Goal: Transaction & Acquisition: Purchase product/service

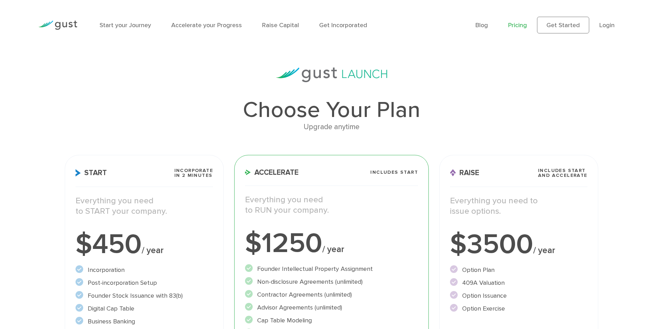
drag, startPoint x: 204, startPoint y: 236, endPoint x: 168, endPoint y: 250, distance: 38.6
click at [168, 250] on div "$450 / year" at bounding box center [145, 245] width 138 height 28
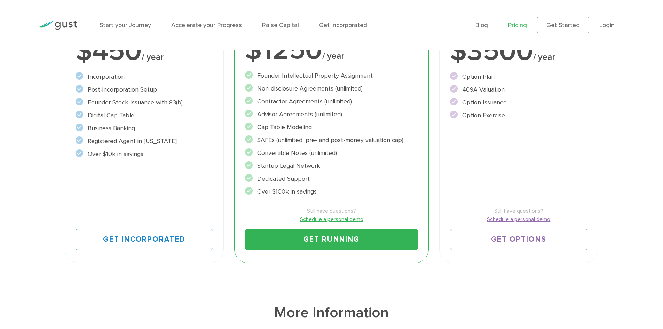
scroll to position [195, 0]
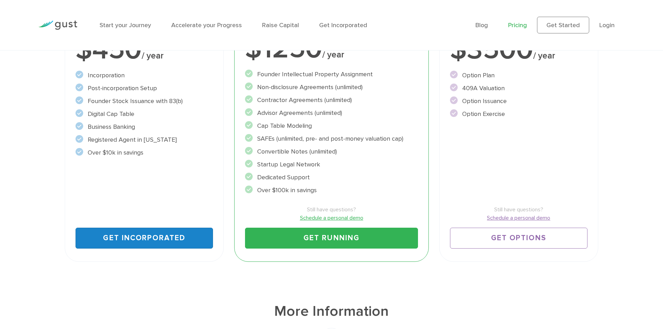
click at [147, 241] on link "Get Incorporated" at bounding box center [145, 238] width 138 height 21
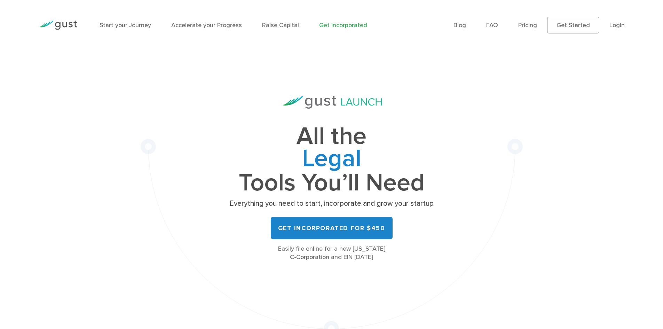
click at [531, 31] on ul "Blog FAQ Pricing Get Started Login Login" at bounding box center [539, 25] width 171 height 17
click at [524, 22] on link "Pricing" at bounding box center [528, 25] width 19 height 7
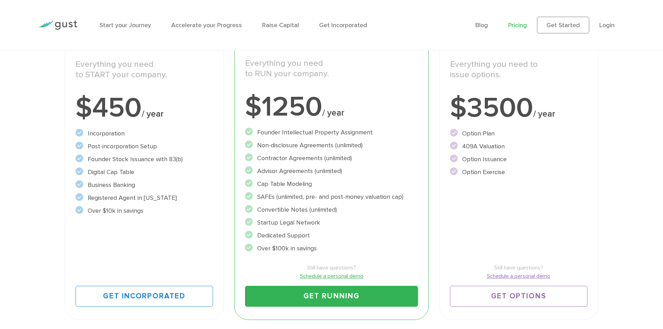
scroll to position [145, 0]
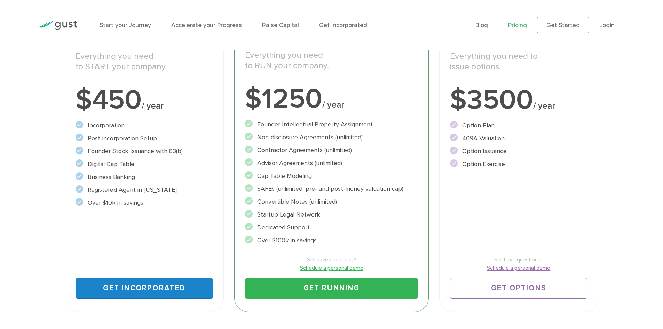
click at [131, 286] on link "Get Incorporated" at bounding box center [145, 288] width 138 height 21
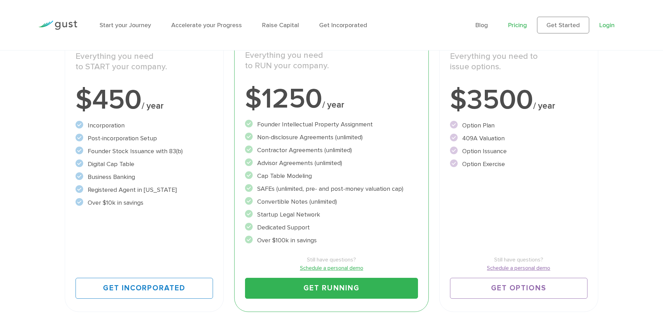
click at [608, 22] on link "Login" at bounding box center [607, 25] width 15 height 7
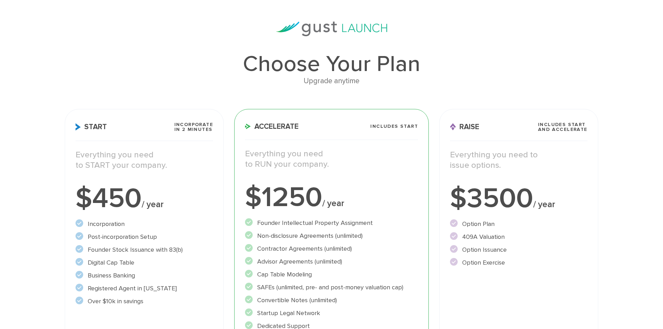
scroll to position [49, 0]
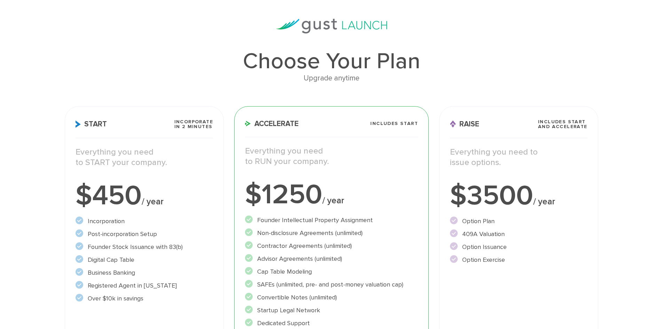
click at [132, 233] on li "Post-incorporation Setup" at bounding box center [145, 233] width 138 height 9
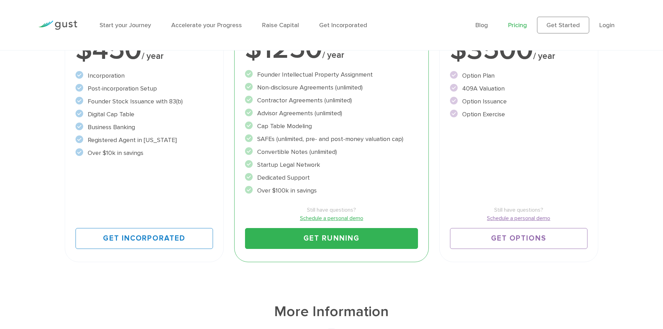
scroll to position [241, 0]
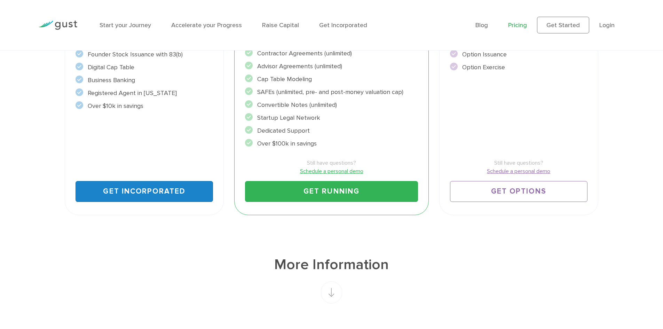
click at [148, 192] on link "Get Incorporated" at bounding box center [145, 191] width 138 height 21
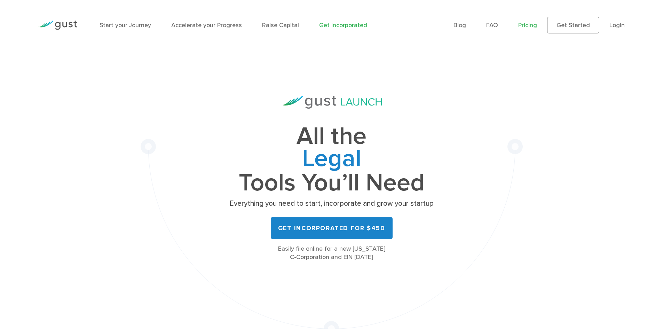
click at [532, 27] on link "Pricing" at bounding box center [528, 25] width 19 height 7
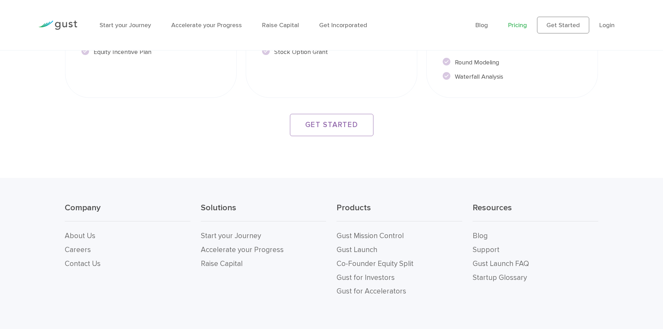
scroll to position [1358, 0]
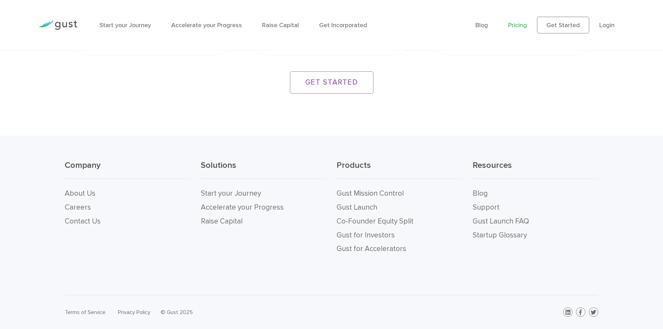
click at [618, 28] on ul "Blog FAQ Pricing Get Started Login Login" at bounding box center [550, 25] width 149 height 17
click at [607, 27] on link "Login" at bounding box center [607, 25] width 15 height 7
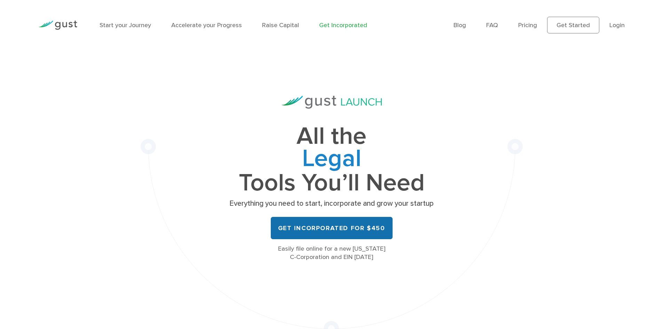
click at [368, 228] on link "Get Incorporated for $450" at bounding box center [332, 228] width 122 height 22
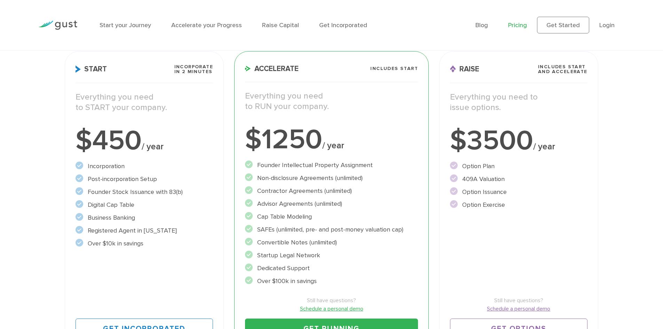
scroll to position [138, 0]
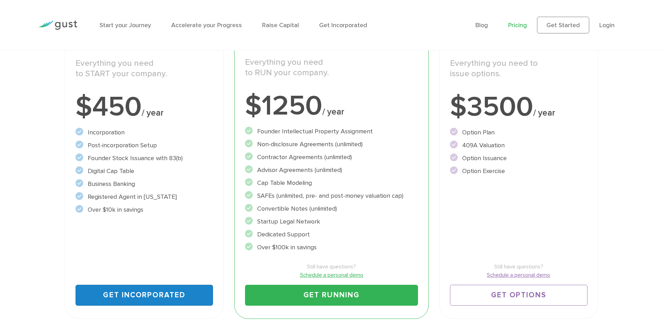
click at [163, 295] on link "Get Incorporated" at bounding box center [145, 295] width 138 height 21
